Goal: Book appointment/travel/reservation

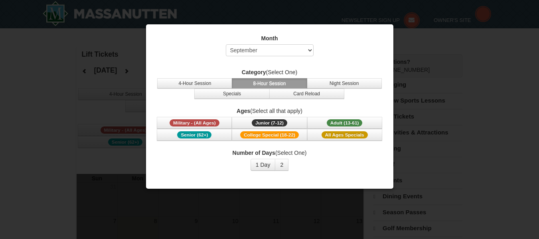
select select "9"
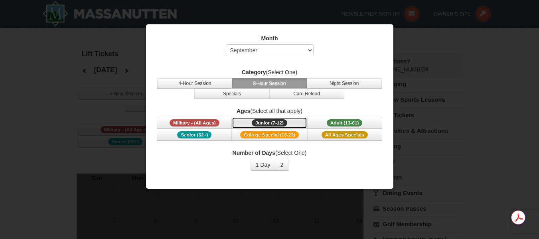
click at [261, 122] on span "Junior (7-12)" at bounding box center [270, 122] width 36 height 7
click at [260, 163] on button "1 Day" at bounding box center [263, 165] width 25 height 12
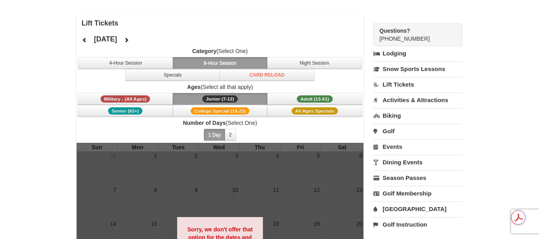
scroll to position [40, 0]
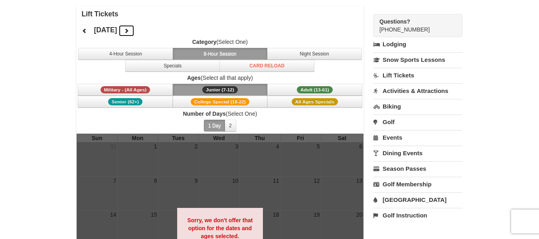
click at [129, 29] on icon at bounding box center [127, 31] width 6 height 6
click at [156, 29] on div "October 2025 Category (Select One) 4-Hour Session 8-Hour Session Night Session …" at bounding box center [220, 78] width 287 height 112
click at [129, 30] on icon at bounding box center [127, 31] width 6 height 6
click at [134, 30] on button at bounding box center [127, 31] width 16 height 12
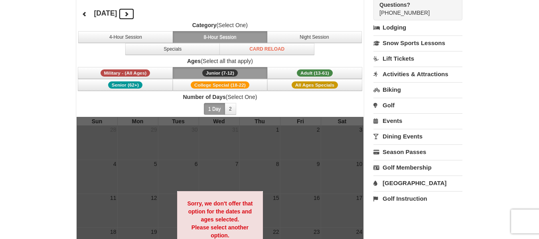
scroll to position [53, 0]
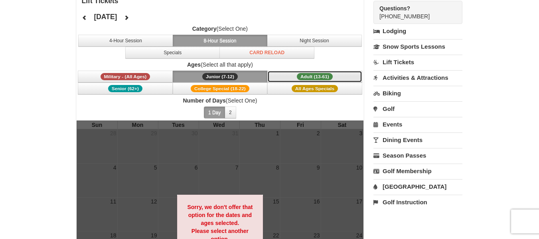
click at [314, 71] on button "Adult (13-61) (13 - 61)" at bounding box center [314, 77] width 95 height 12
click at [204, 77] on span "Junior (7-12)" at bounding box center [220, 76] width 36 height 7
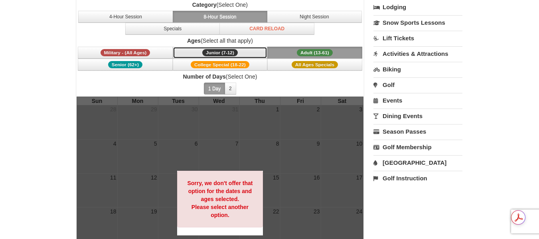
scroll to position [80, 0]
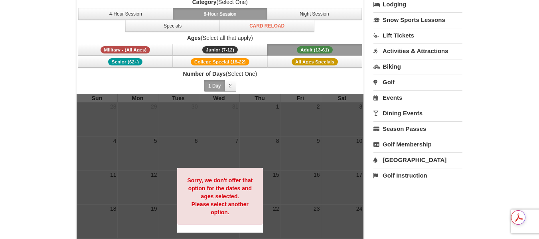
click at [403, 33] on link "Lift Tickets" at bounding box center [418, 35] width 89 height 15
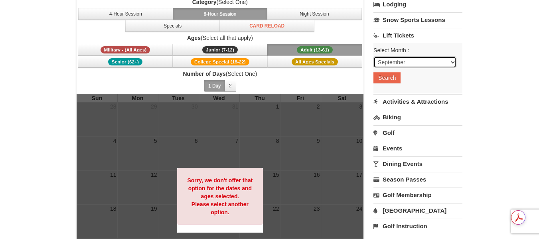
click at [409, 60] on select "September October November December January February March April May June July …" at bounding box center [415, 62] width 83 height 12
click at [374, 56] on select "September October November December January February March April May June July …" at bounding box center [415, 62] width 83 height 12
click at [406, 65] on select "September October November December January February March April May June July …" at bounding box center [415, 62] width 83 height 12
select select "12"
click at [374, 56] on select "September October November December January February March April May June July …" at bounding box center [415, 62] width 83 height 12
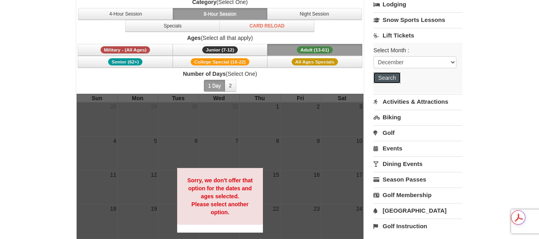
click at [398, 81] on button "Search" at bounding box center [387, 77] width 27 height 11
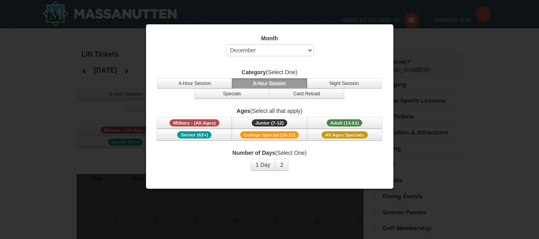
select select "12"
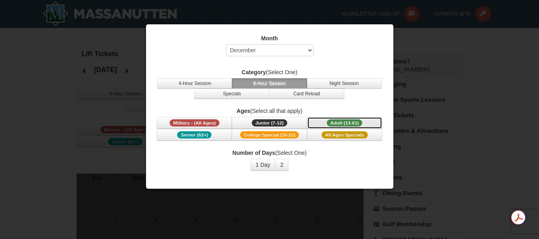
click at [339, 123] on span "Adult (13-61)" at bounding box center [345, 122] width 36 height 7
click at [268, 164] on button "1 Day" at bounding box center [263, 165] width 25 height 12
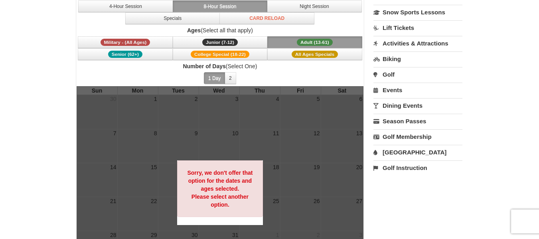
scroll to position [93, 0]
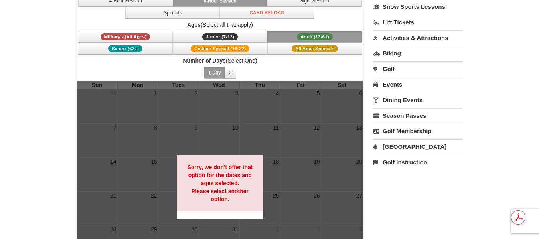
click at [391, 145] on link "[GEOGRAPHIC_DATA]" at bounding box center [418, 146] width 89 height 15
click at [391, 196] on button "Search" at bounding box center [387, 197] width 27 height 11
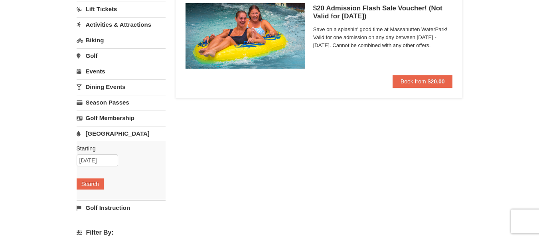
scroll to position [120, 0]
